Goal: Information Seeking & Learning: Learn about a topic

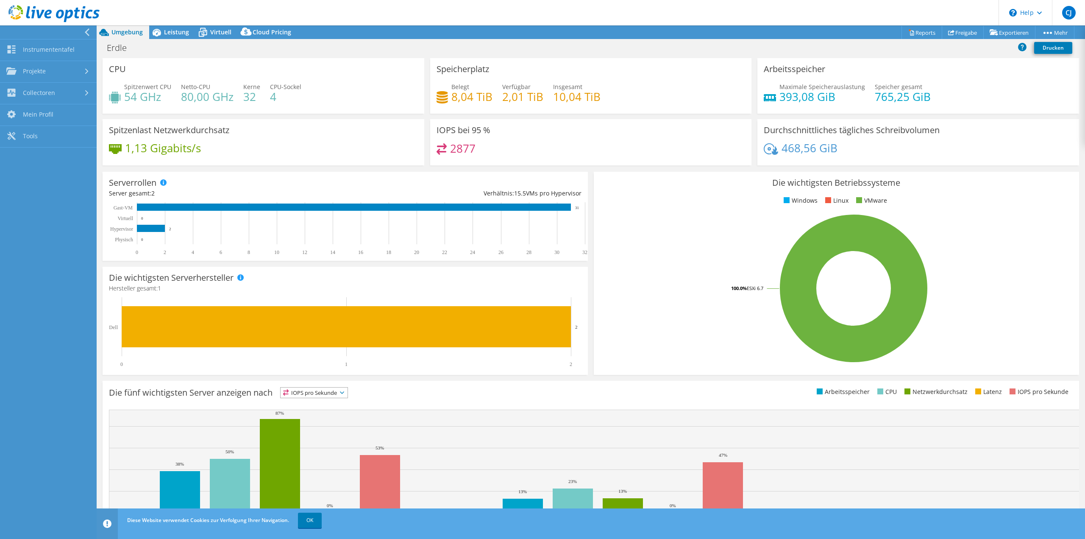
click at [89, 30] on icon at bounding box center [87, 32] width 6 height 8
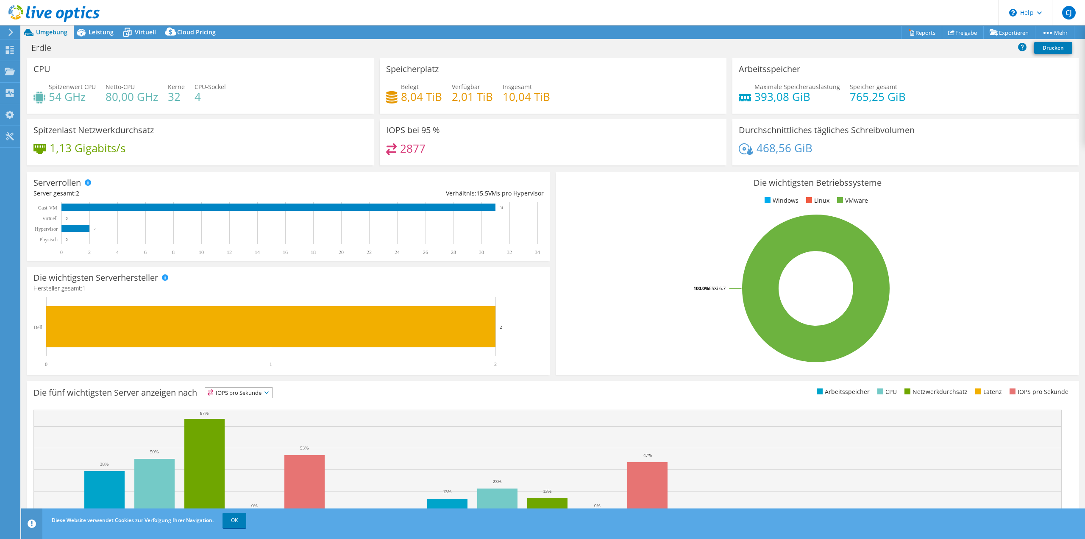
click at [486, 144] on div "2877" at bounding box center [553, 152] width 334 height 18
drag, startPoint x: 462, startPoint y: 150, endPoint x: 396, endPoint y: 147, distance: 66.2
click at [396, 147] on div "2877" at bounding box center [553, 152] width 334 height 18
click at [448, 150] on div "2877" at bounding box center [553, 152] width 334 height 18
drag, startPoint x: 819, startPoint y: 151, endPoint x: 756, endPoint y: 153, distance: 63.2
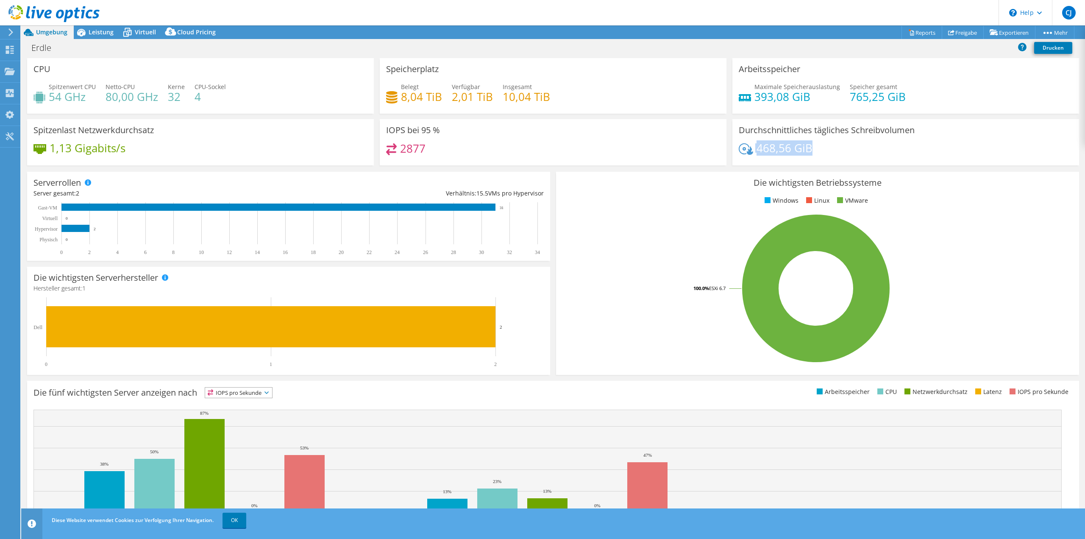
click at [748, 150] on div "468,56 GiB" at bounding box center [906, 152] width 334 height 18
click at [833, 152] on div "468,56 GiB" at bounding box center [906, 152] width 334 height 18
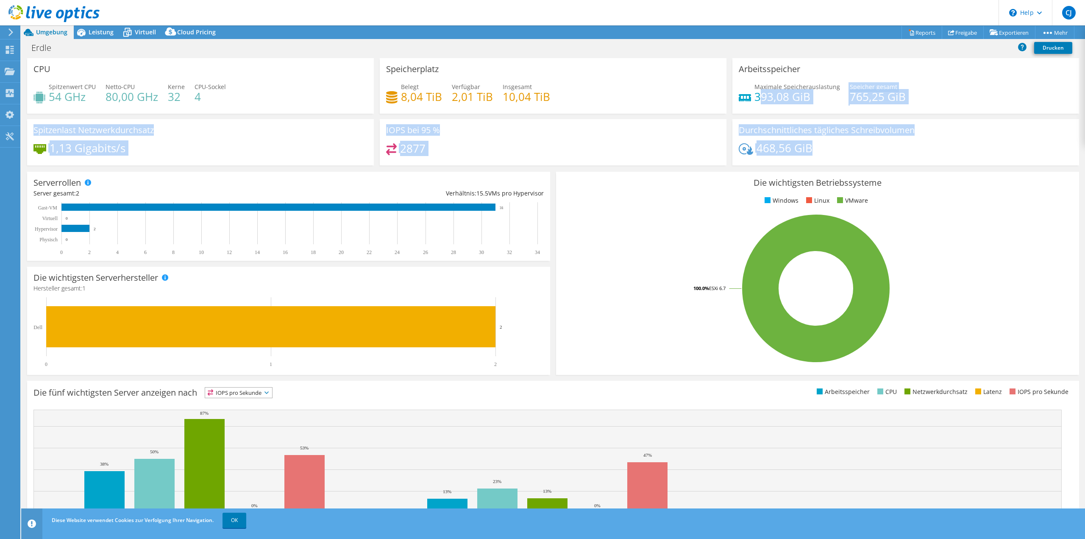
drag, startPoint x: 813, startPoint y: 153, endPoint x: 754, endPoint y: 99, distance: 80.4
click at [754, 99] on div "CPU Spitzenwert CPU 54 GHz Netto-CPU 80,00 GHz Kerne 32 CPU-Sockel 4 Speicherpl…" at bounding box center [553, 114] width 1058 height 113
click at [661, 145] on div "2877" at bounding box center [553, 152] width 334 height 18
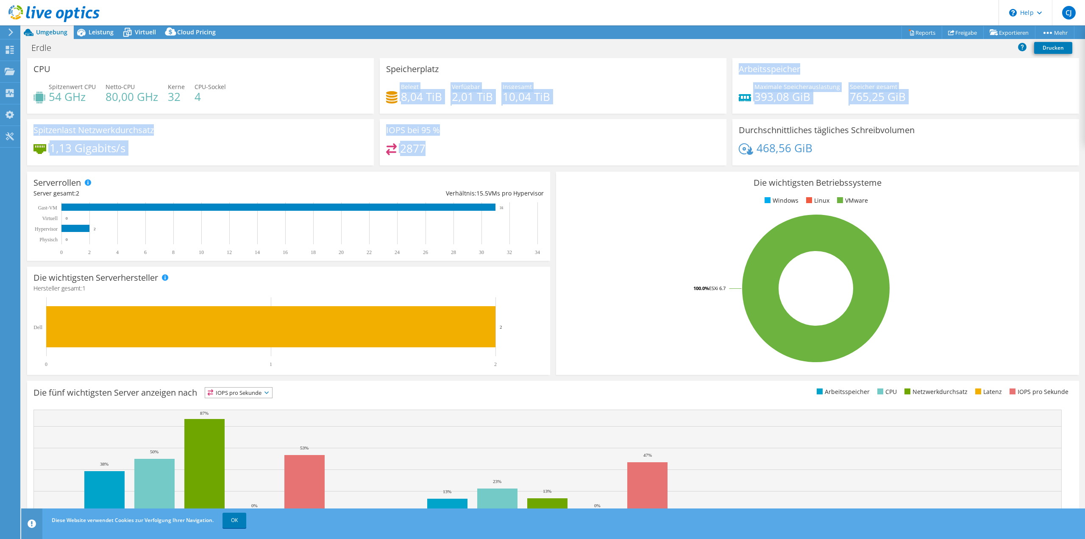
drag, startPoint x: 504, startPoint y: 148, endPoint x: 388, endPoint y: 95, distance: 127.6
click at [388, 95] on div "CPU Spitzenwert CPU 54 GHz Netto-CPU 80,00 GHz Kerne 32 CPU-Sockel 4 Speicherpl…" at bounding box center [553, 114] width 1058 height 113
click at [300, 142] on div "Spitzenlast Netzwerkdurchsatz 1,13 Gigabits/s" at bounding box center [200, 142] width 347 height 46
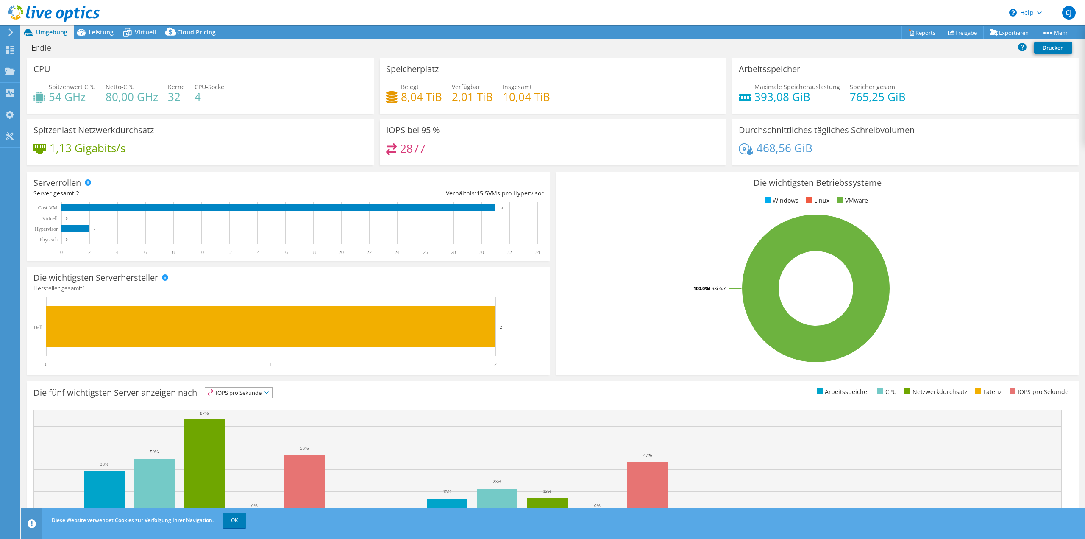
click at [462, 151] on div "2877" at bounding box center [553, 152] width 334 height 18
click at [488, 156] on div "2877" at bounding box center [553, 152] width 334 height 18
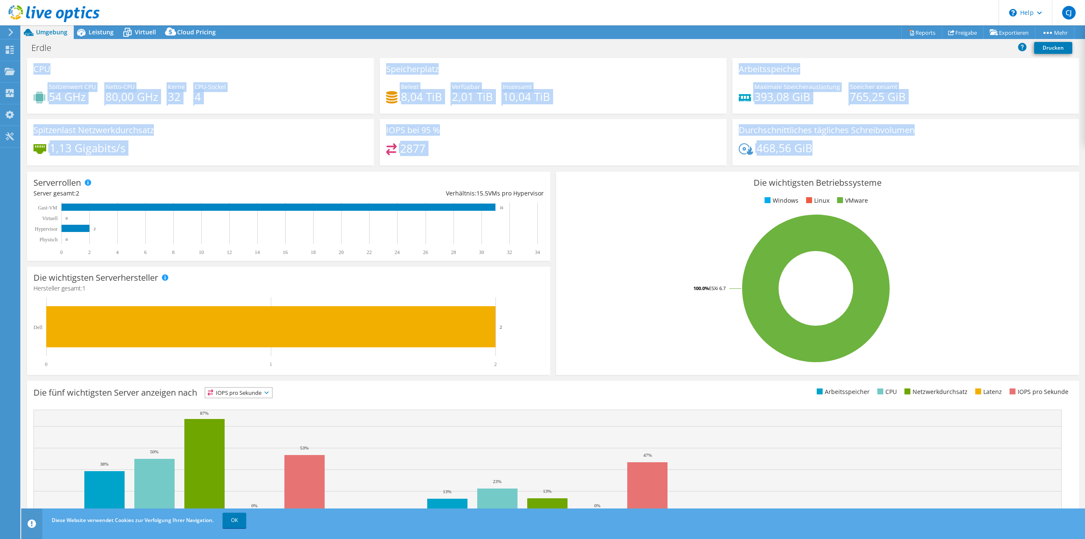
drag, startPoint x: 801, startPoint y: 155, endPoint x: 33, endPoint y: 69, distance: 772.4
click at [33, 69] on div "CPU Spitzenwert CPU 54 GHz Netto-CPU 80,00 GHz Kerne 32 CPU-Sockel 4 Speicherpl…" at bounding box center [553, 114] width 1058 height 113
click at [245, 145] on div "1,13 Gigabits/s" at bounding box center [200, 152] width 334 height 18
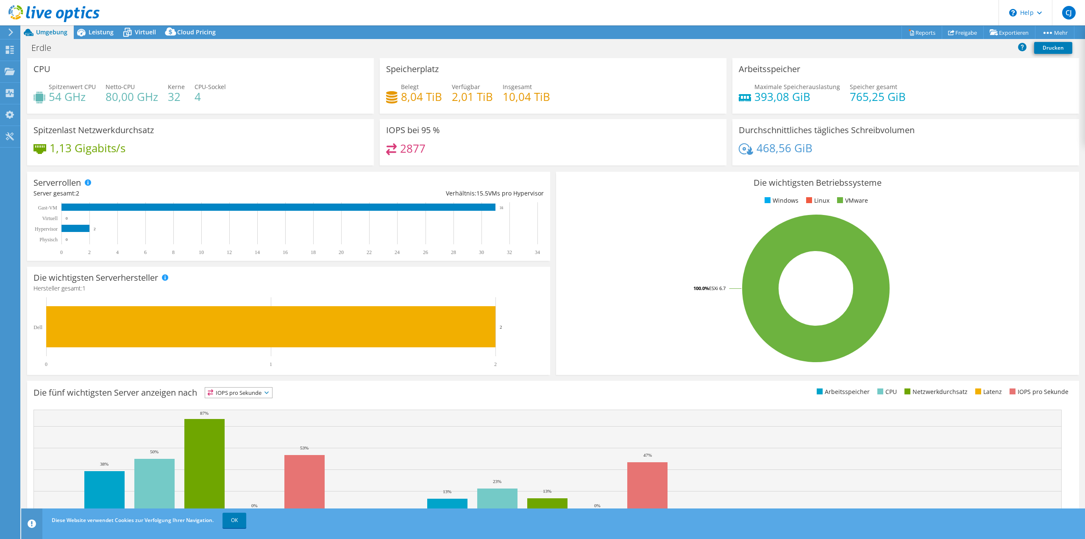
click at [528, 151] on div "2877" at bounding box center [553, 152] width 334 height 18
drag, startPoint x: 867, startPoint y: 151, endPoint x: 651, endPoint y: 125, distance: 217.3
click at [651, 125] on div "CPU Spitzenwert CPU 54 GHz Netto-CPU 80,00 GHz Kerne 32 CPU-Sockel 4 Speicherpl…" at bounding box center [553, 114] width 1058 height 113
click at [651, 125] on div "IOPS bei 95 % 2877" at bounding box center [553, 142] width 347 height 46
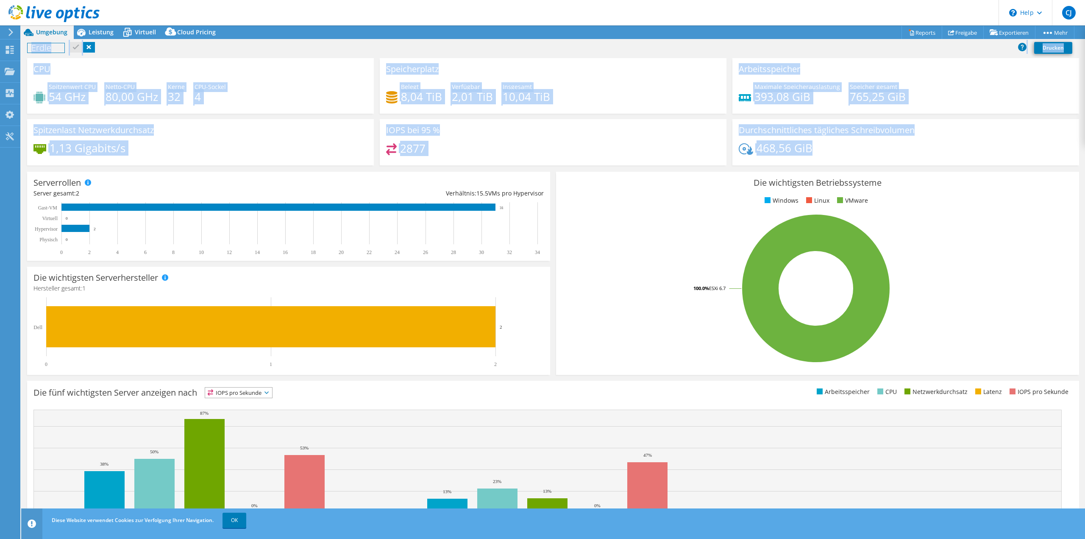
drag, startPoint x: 832, startPoint y: 155, endPoint x: 280, endPoint y: 110, distance: 554.5
click at [280, 110] on div "CPU Spitzenwert CPU 54 GHz Netto-CPU 80,00 GHz Kerne 32 CPU-Sockel 4 Speicherpl…" at bounding box center [553, 114] width 1058 height 113
click at [293, 147] on div "1,13 Gigabits/s" at bounding box center [200, 152] width 334 height 18
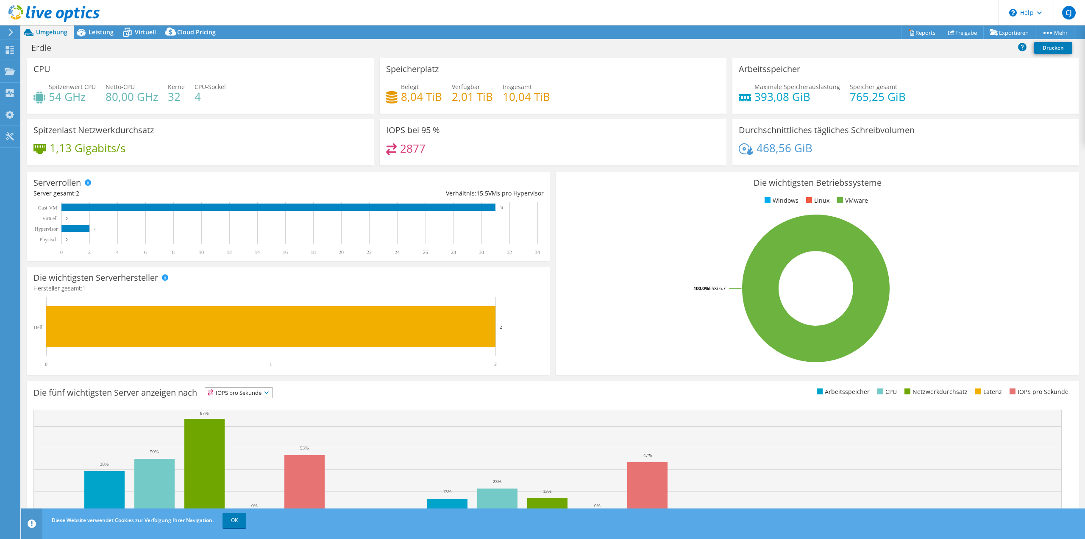
click at [499, 137] on div "IOPS bei 95 % 2877" at bounding box center [553, 142] width 347 height 46
drag, startPoint x: 855, startPoint y: 151, endPoint x: 866, endPoint y: 158, distance: 13.1
click at [617, 136] on div "CPU Spitzenwert CPU 54 GHz Netto-CPU 80,00 GHz Kerne 32 CPU-Sockel 4 Speicherpl…" at bounding box center [553, 114] width 1058 height 113
click at [887, 159] on div "468,56 GiB" at bounding box center [906, 152] width 334 height 18
